Goal: Transaction & Acquisition: Purchase product/service

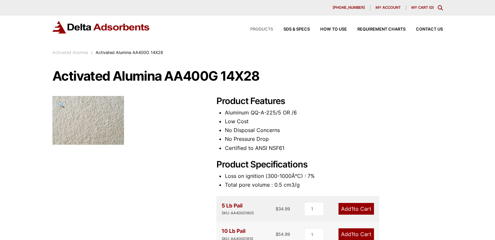
click at [260, 29] on span "Products" at bounding box center [261, 29] width 23 height 4
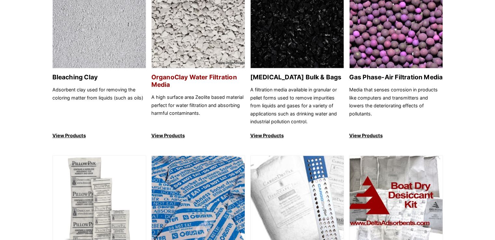
scroll to position [326, 0]
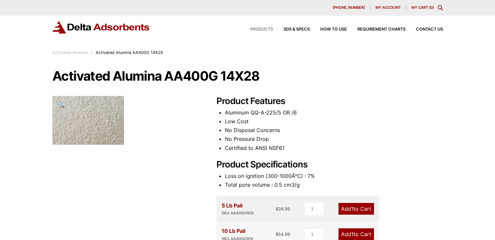
click at [259, 29] on span "Products" at bounding box center [261, 29] width 23 height 4
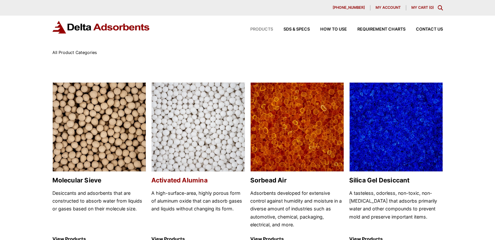
click at [193, 123] on img at bounding box center [198, 128] width 93 height 90
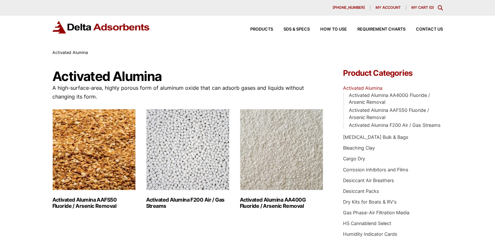
click at [391, 8] on span "My account" at bounding box center [388, 8] width 25 height 4
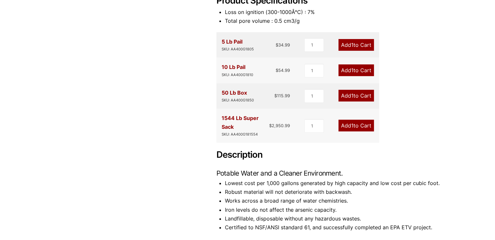
scroll to position [195, 0]
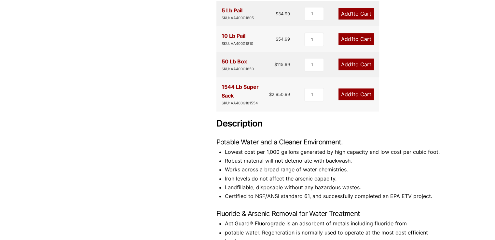
click at [362, 95] on link "Add 1 to Cart" at bounding box center [357, 95] width 36 height 12
type input "2"
click at [319, 94] on input "2" at bounding box center [315, 95] width 20 height 14
click at [361, 95] on link "Add 2 to Cart" at bounding box center [356, 95] width 36 height 12
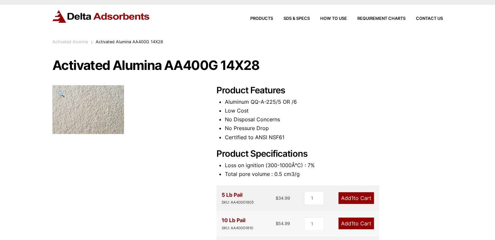
scroll to position [0, 0]
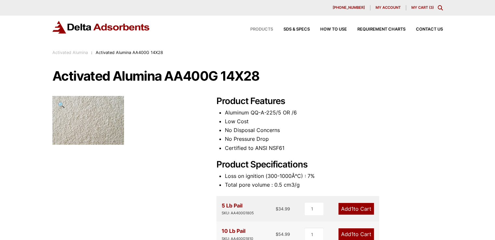
click at [260, 28] on span "Products" at bounding box center [261, 29] width 23 height 4
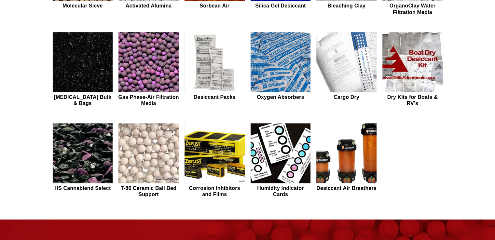
scroll to position [65, 0]
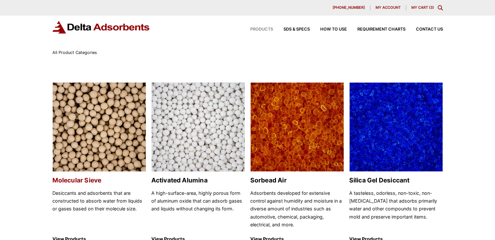
click at [94, 153] on img at bounding box center [99, 128] width 93 height 90
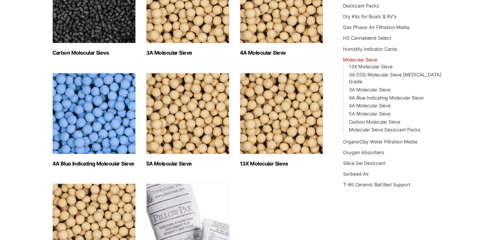
scroll to position [64, 0]
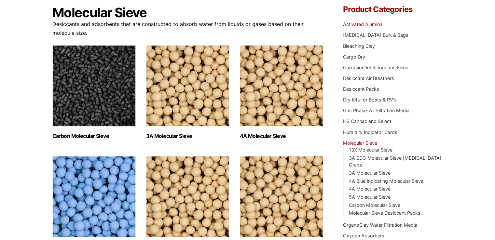
click at [363, 24] on link "Activated Alumina" at bounding box center [362, 24] width 39 height 6
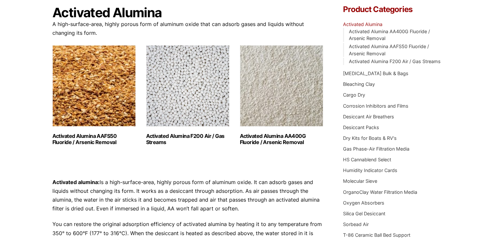
scroll to position [98, 0]
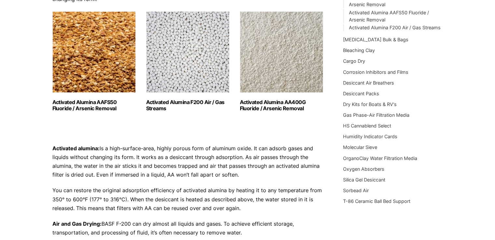
click at [279, 81] on img "Visit product category Activated Alumina AA400G Fluoride / Arsenic Removal" at bounding box center [281, 51] width 83 height 81
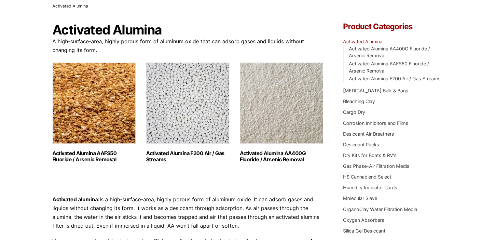
scroll to position [0, 0]
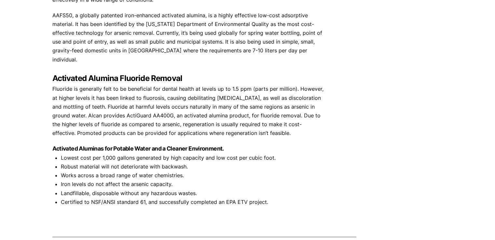
scroll to position [489, 0]
